Goal: Entertainment & Leisure: Consume media (video, audio)

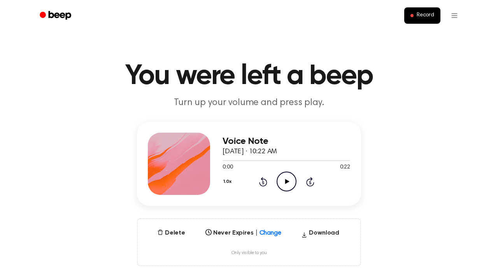
click at [290, 178] on icon "Play Audio" at bounding box center [286, 181] width 20 height 20
click at [294, 192] on div "Voice Note [DATE] · 10:33 AM 0:00 1:35 Your browser does not support the [objec…" at bounding box center [285, 164] width 127 height 62
click at [284, 180] on icon "Play Audio" at bounding box center [286, 181] width 20 height 20
